Goal: Information Seeking & Learning: Learn about a topic

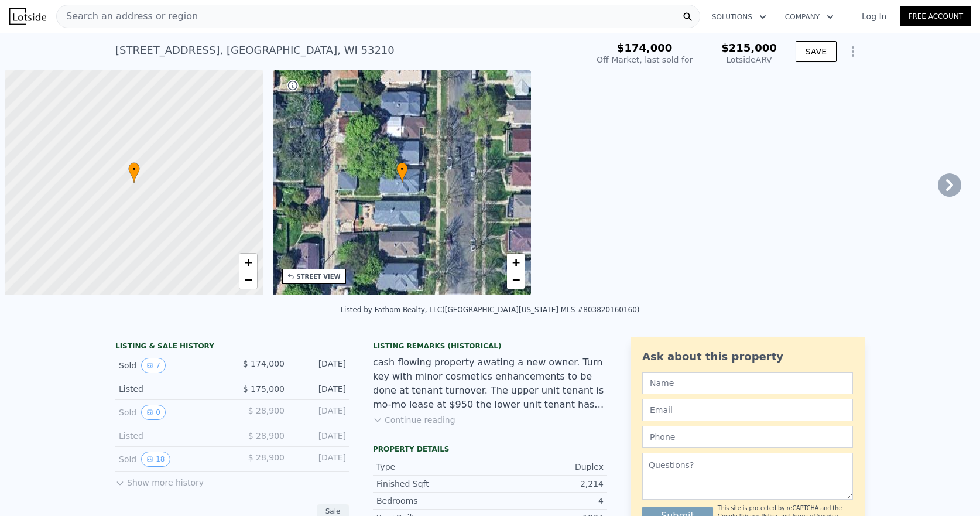
scroll to position [0, 5]
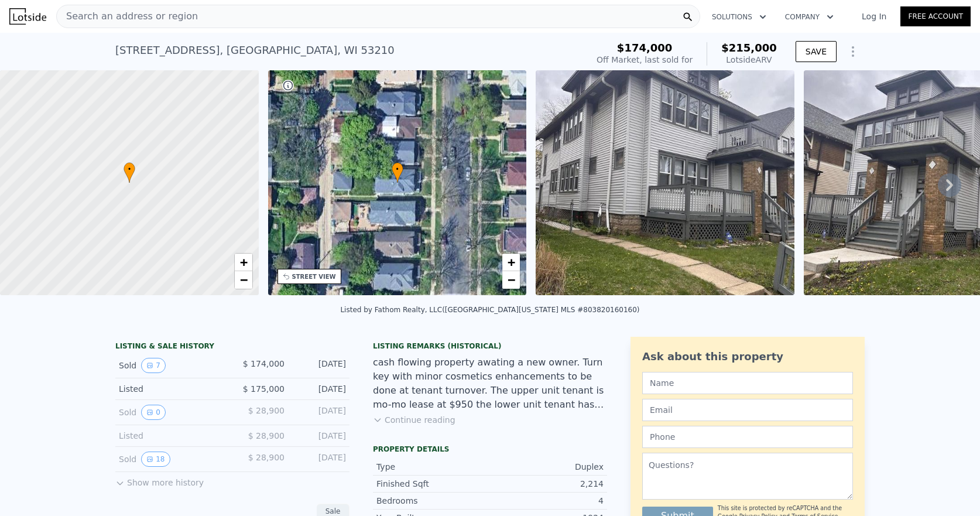
click at [155, 13] on span "Search an address or region" at bounding box center [127, 16] width 141 height 14
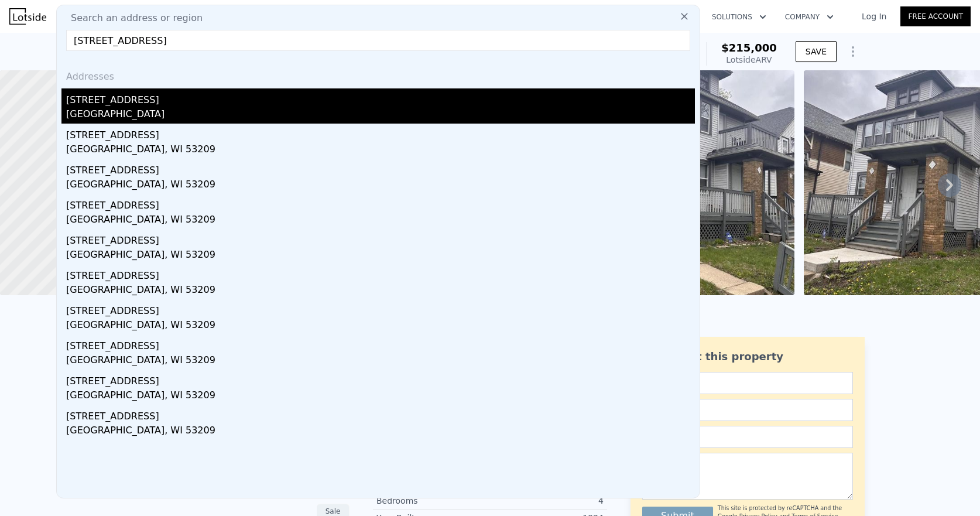
type input "4030 West Hampton AVENUE, Milwaukee, WI 53209"
click at [121, 99] on div "[STREET_ADDRESS]" at bounding box center [380, 97] width 629 height 19
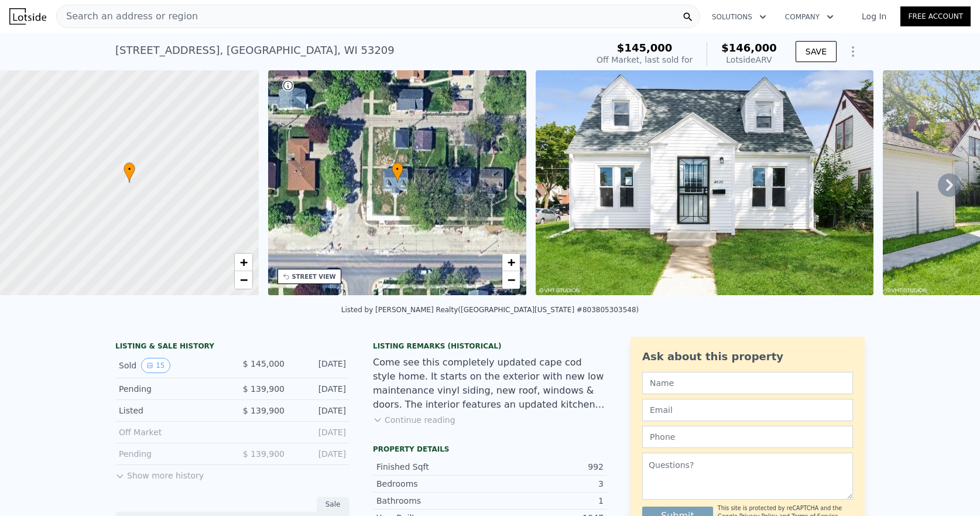
click at [948, 189] on icon at bounding box center [949, 184] width 23 height 23
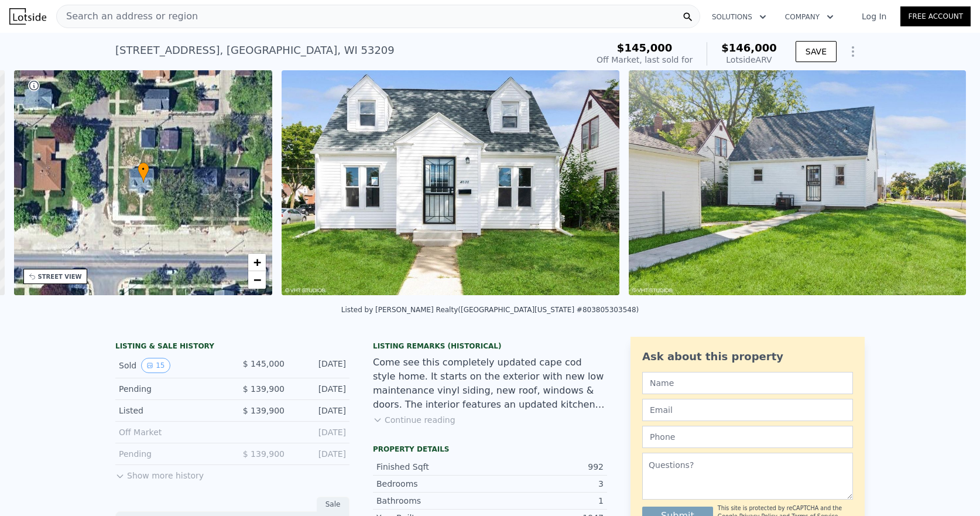
scroll to position [0, 272]
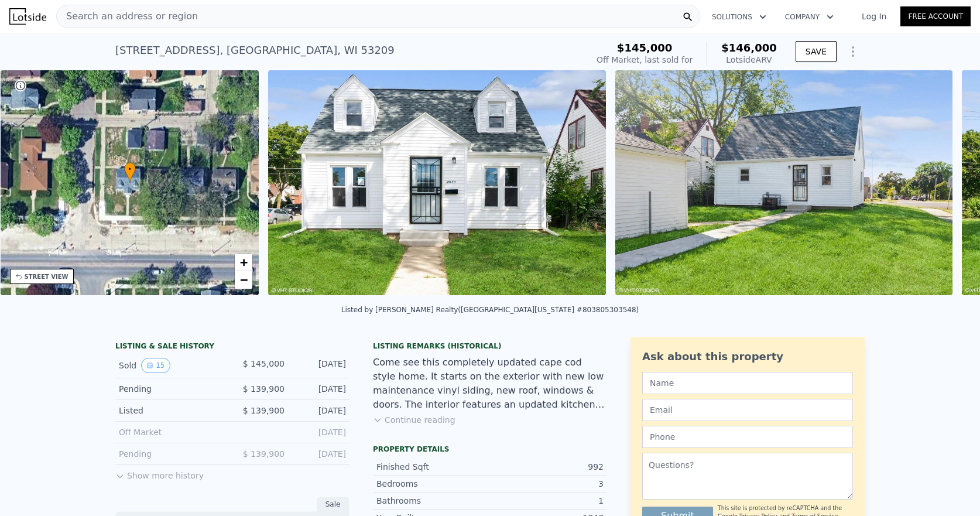
click at [948, 189] on div "• + − • + − STREET VIEW Loading... SATELLITE VIEW" at bounding box center [490, 184] width 980 height 229
click at [938, 187] on icon at bounding box center [949, 184] width 23 height 23
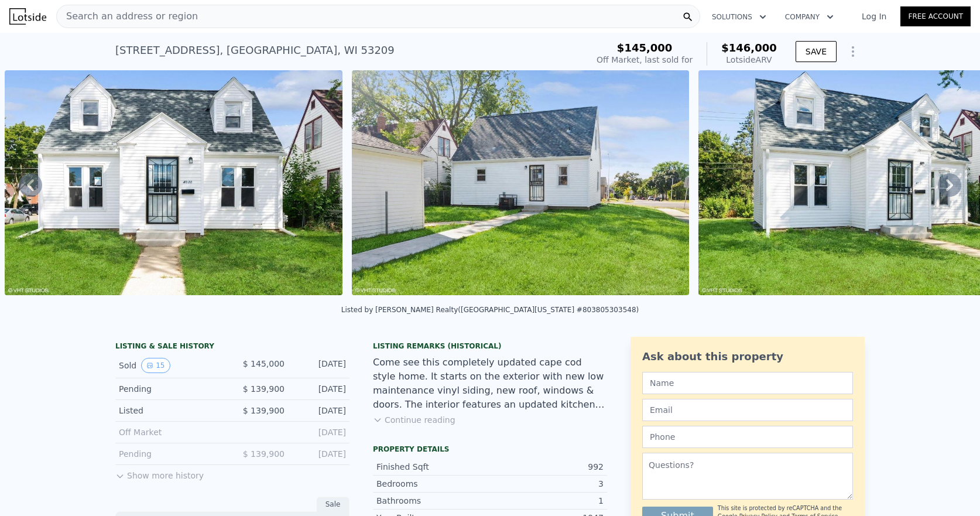
click at [946, 189] on icon at bounding box center [949, 185] width 7 height 12
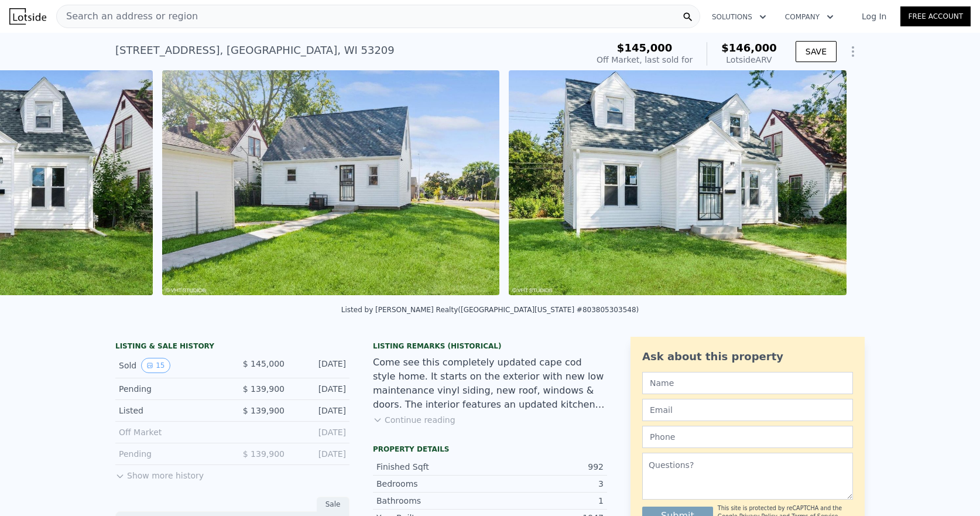
click at [942, 189] on div "• + − • + − STREET VIEW Loading... SATELLITE VIEW" at bounding box center [490, 184] width 980 height 229
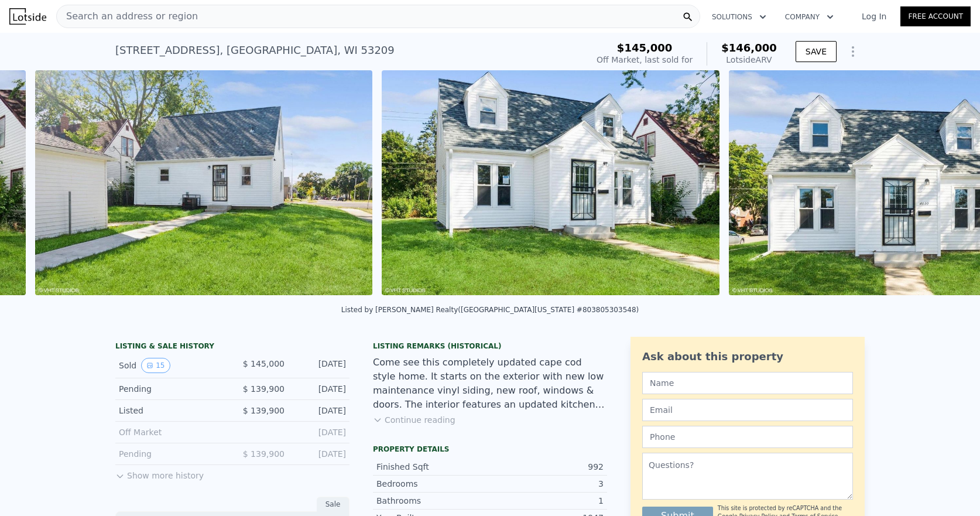
click at [942, 189] on img at bounding box center [898, 182] width 338 height 225
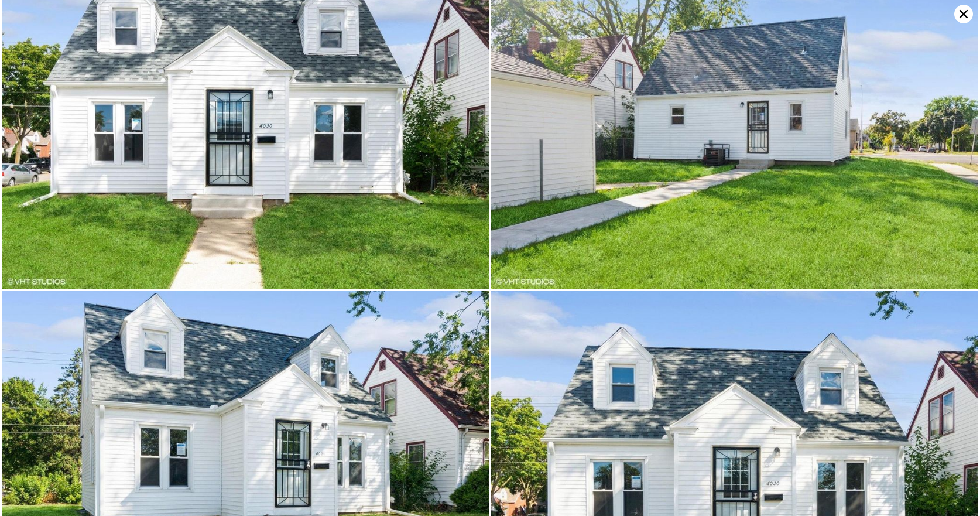
scroll to position [0, 0]
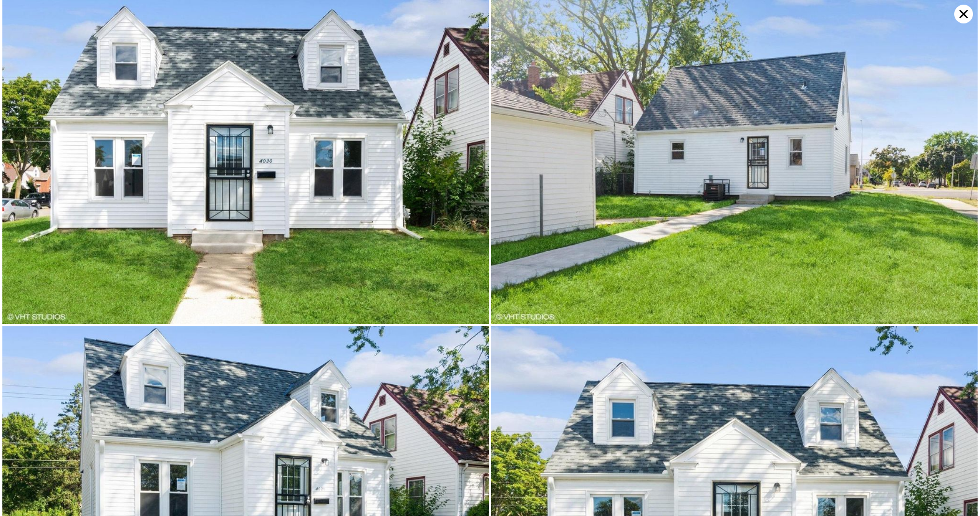
click at [960, 14] on icon at bounding box center [964, 14] width 19 height 19
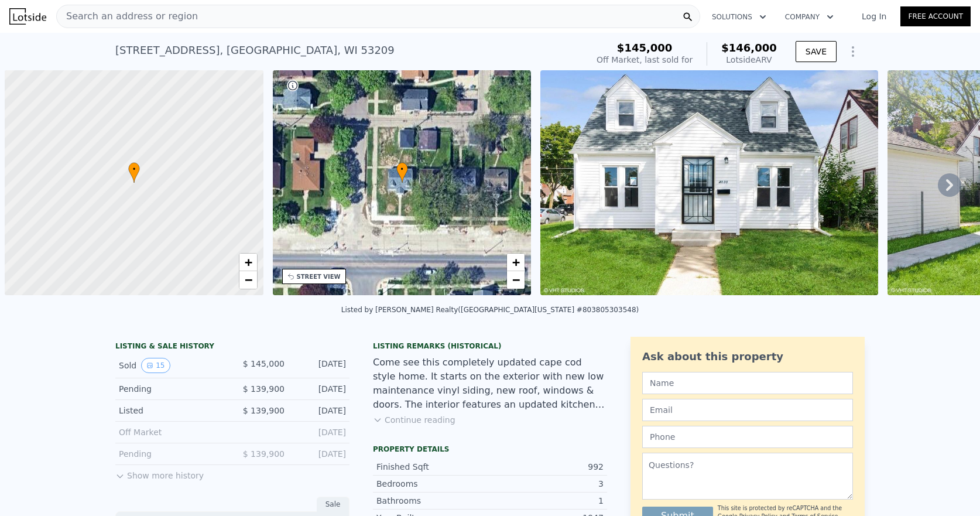
scroll to position [0, 5]
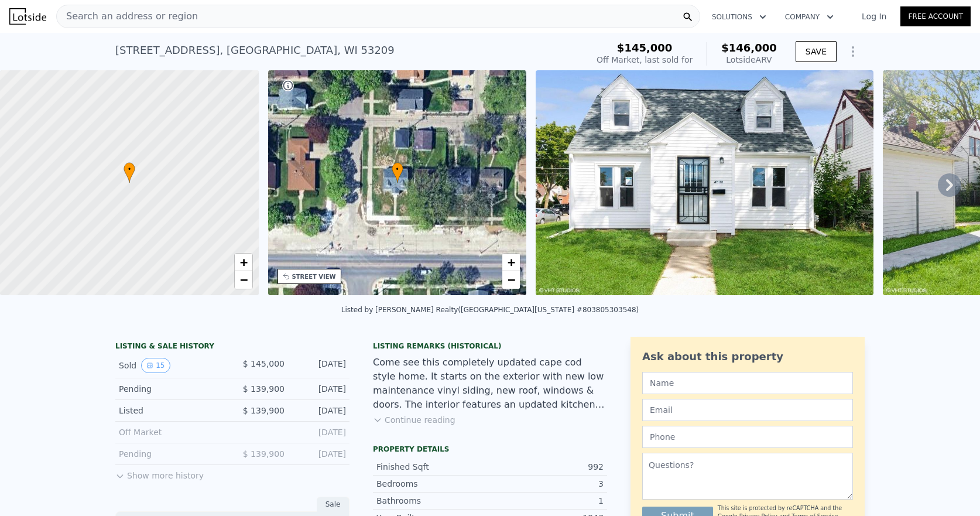
click at [186, 18] on div "Search an address or region" at bounding box center [378, 16] width 644 height 23
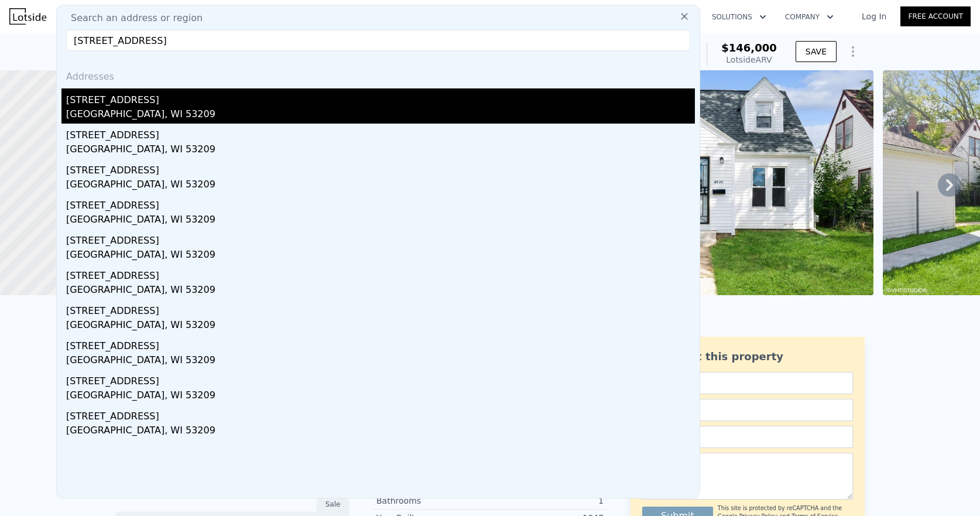
type input "4905 North 37th STREET, Milwaukee, WI 53209"
click at [92, 97] on div "[STREET_ADDRESS]" at bounding box center [380, 97] width 629 height 19
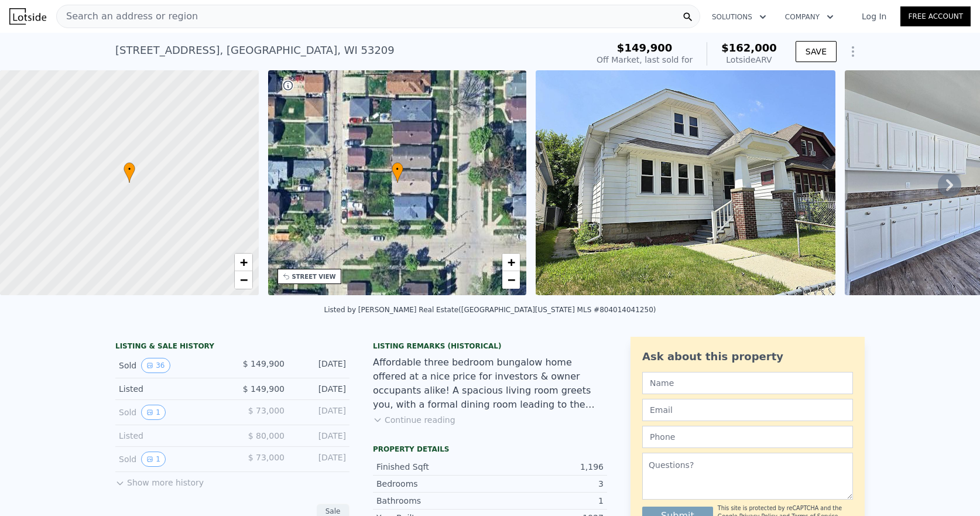
click at [784, 180] on img at bounding box center [686, 182] width 300 height 225
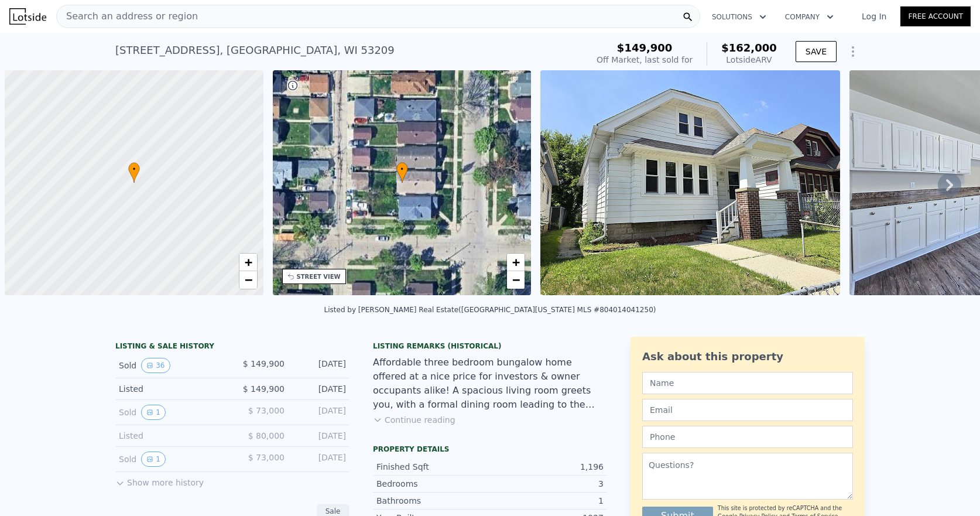
scroll to position [0, 5]
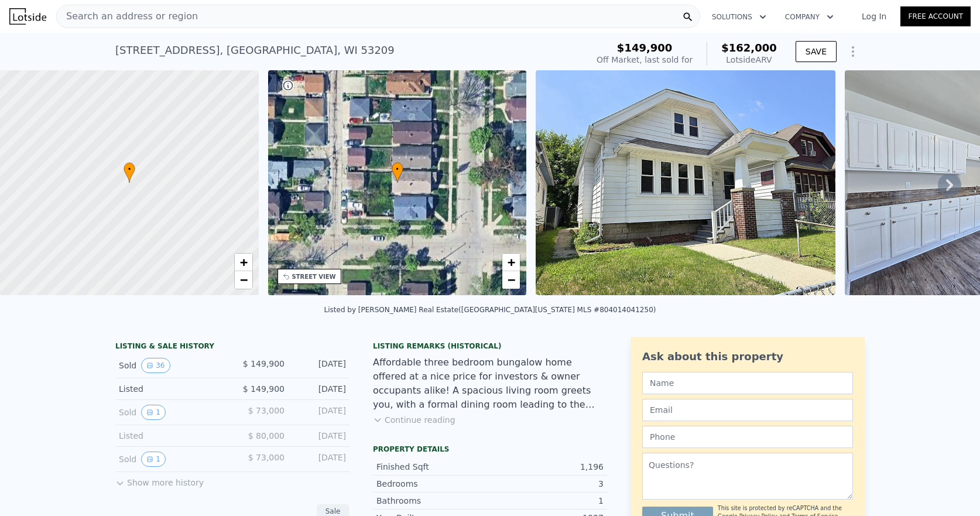
click at [201, 14] on div "Search an address or region" at bounding box center [378, 16] width 644 height 23
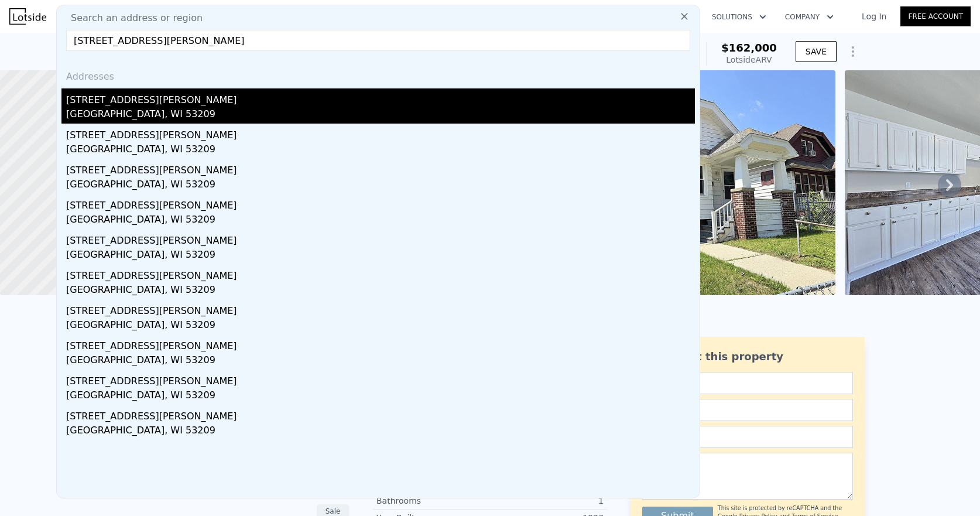
type input "5048 North Sherman BOULEVARD, Milwaukee, WI 53209"
click at [127, 99] on div "[STREET_ADDRESS][PERSON_NAME]" at bounding box center [380, 97] width 629 height 19
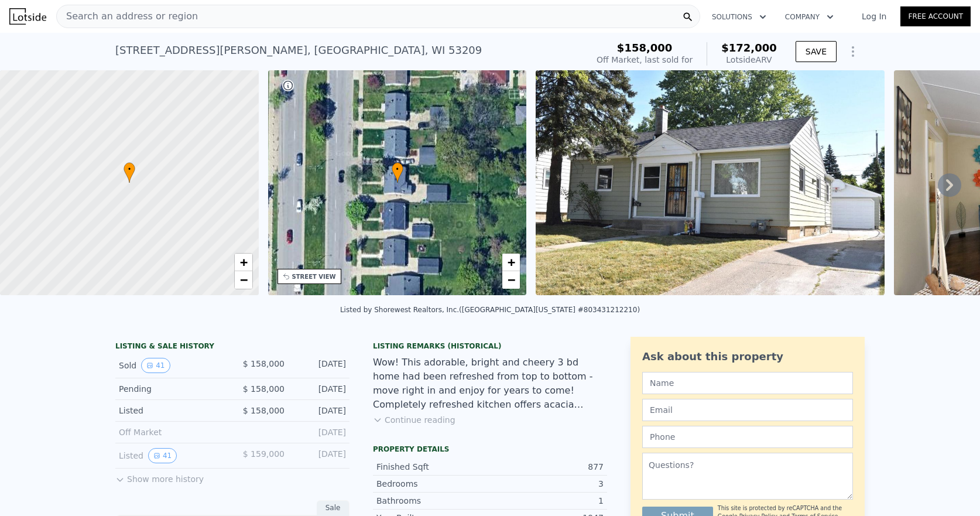
click at [610, 187] on img at bounding box center [710, 182] width 349 height 225
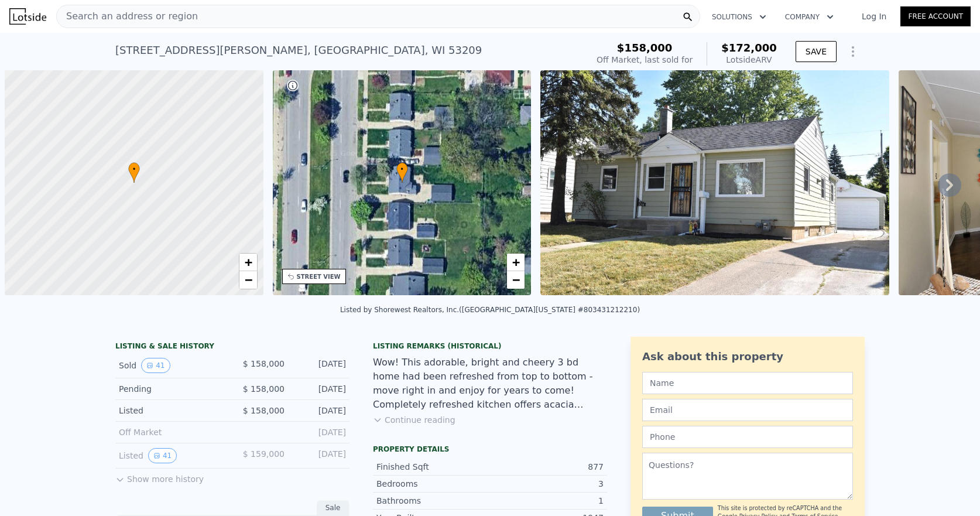
scroll to position [0, 5]
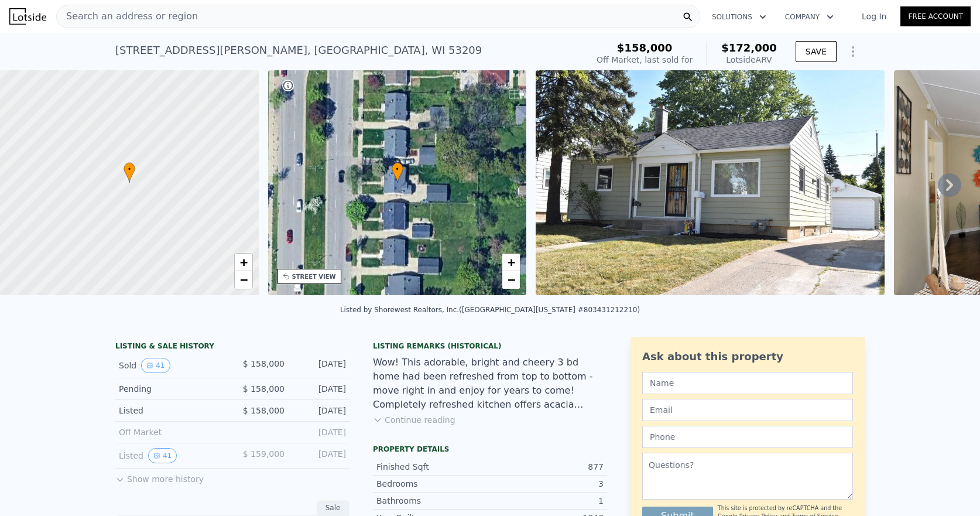
click at [158, 16] on span "Search an address or region" at bounding box center [127, 16] width 141 height 14
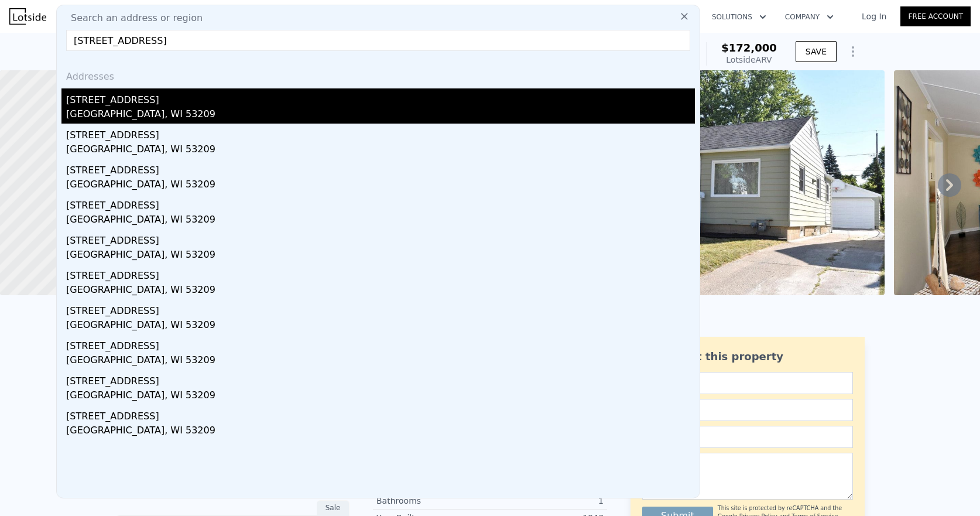
type input "[STREET_ADDRESS]"
click at [121, 111] on div "[GEOGRAPHIC_DATA], WI 53209" at bounding box center [380, 115] width 629 height 16
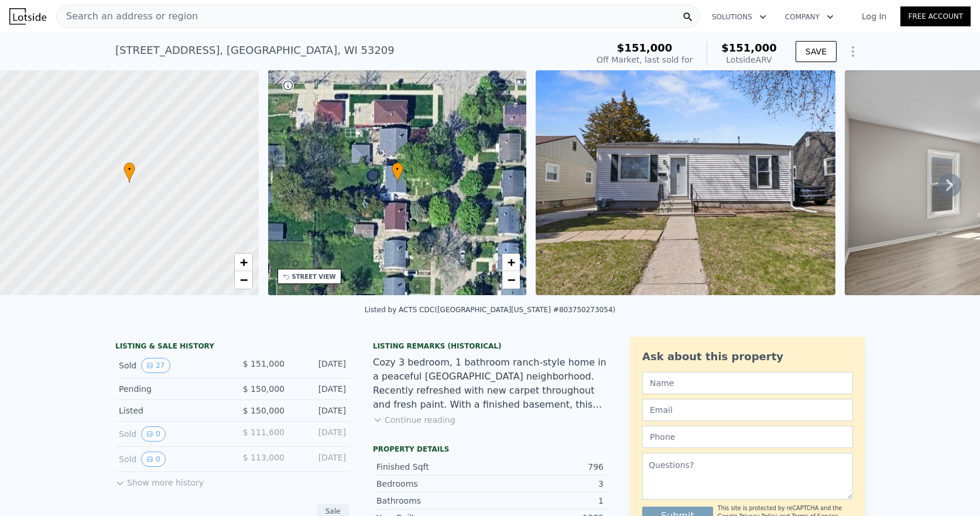
click at [776, 199] on img at bounding box center [686, 182] width 300 height 225
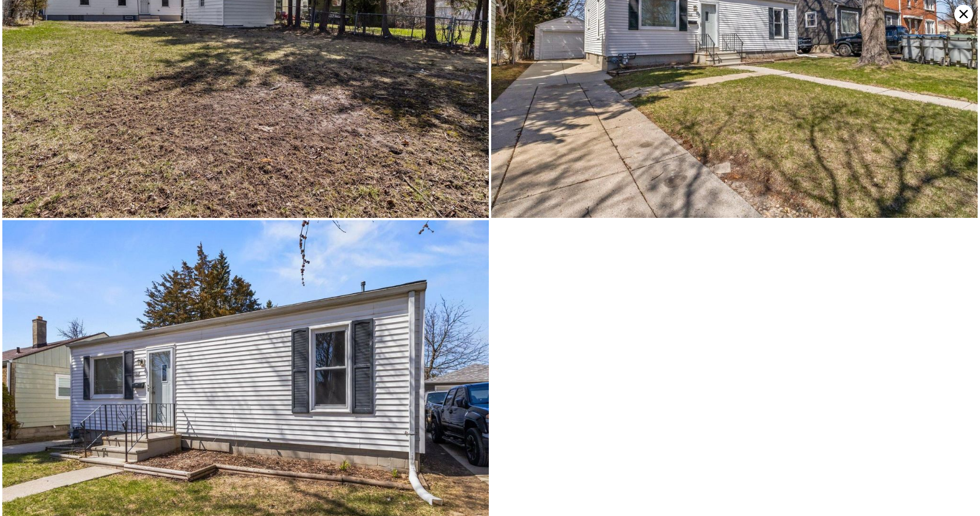
scroll to position [4583, 0]
